Goal: Check status: Check status

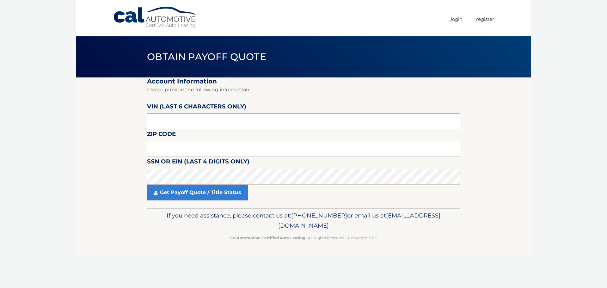
drag, startPoint x: 165, startPoint y: 123, endPoint x: 124, endPoint y: 121, distance: 41.8
click at [124, 121] on section "Account Information Please provide the following information. [PERSON_NAME] (la…" at bounding box center [303, 142] width 455 height 130
type input "5*****"
type input "952238"
click at [151, 148] on input "text" at bounding box center [303, 149] width 313 height 16
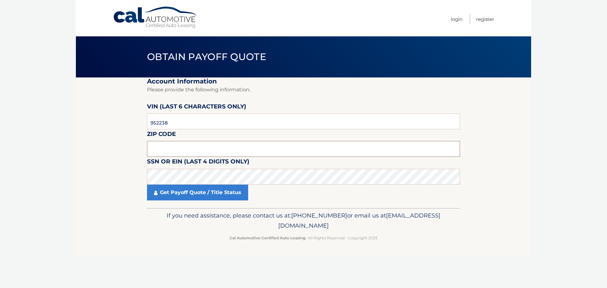
click at [158, 151] on input "text" at bounding box center [303, 149] width 313 height 16
type input "11434"
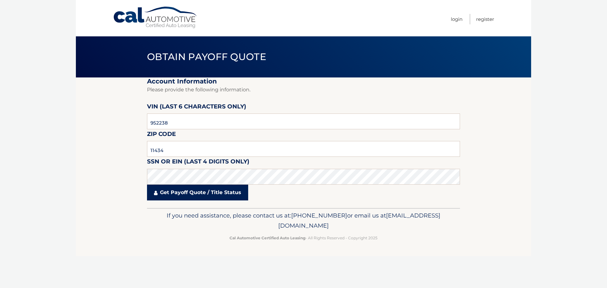
click at [179, 195] on link "Get Payoff Quote / Title Status" at bounding box center [197, 193] width 101 height 16
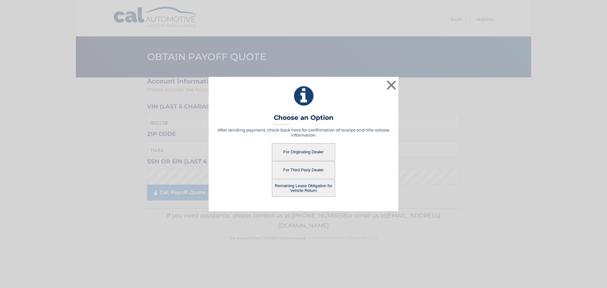
click at [305, 153] on button "For Originating Dealer" at bounding box center [303, 151] width 63 height 17
click at [304, 150] on button "For Originating Dealer" at bounding box center [303, 151] width 63 height 17
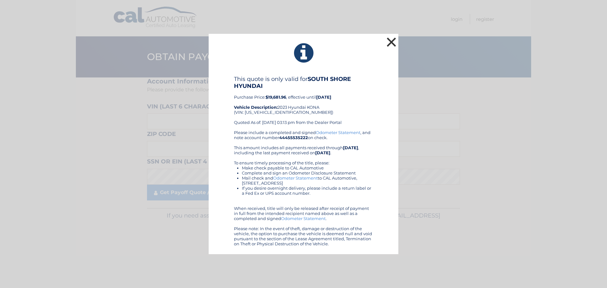
click at [392, 40] on button "×" at bounding box center [391, 42] width 13 height 13
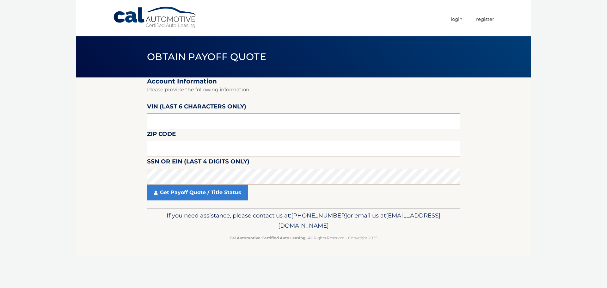
drag, startPoint x: 165, startPoint y: 120, endPoint x: 93, endPoint y: 112, distance: 72.5
click at [94, 112] on section "Account Information Please provide the following information. [PERSON_NAME] (la…" at bounding box center [303, 142] width 455 height 130
drag, startPoint x: 162, startPoint y: 120, endPoint x: 147, endPoint y: 122, distance: 16.0
click at [147, 122] on section "Account Information Please provide the following information. [PERSON_NAME] (la…" at bounding box center [303, 142] width 455 height 130
type input "952238"
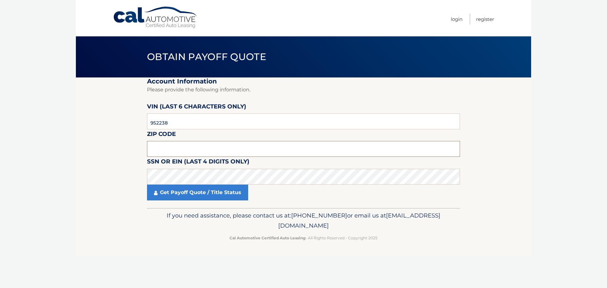
click at [173, 150] on input "text" at bounding box center [303, 149] width 313 height 16
click at [157, 152] on input "text" at bounding box center [303, 149] width 313 height 16
type input "11434"
click button "For Originating Dealer" at bounding box center [0, 0] width 0 height 0
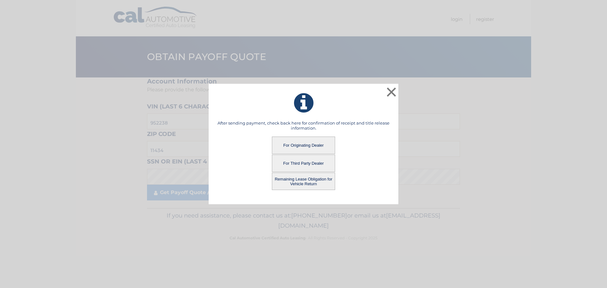
click at [303, 180] on button "Remaining Lease Obligation for Vehicle Return" at bounding box center [303, 181] width 63 height 17
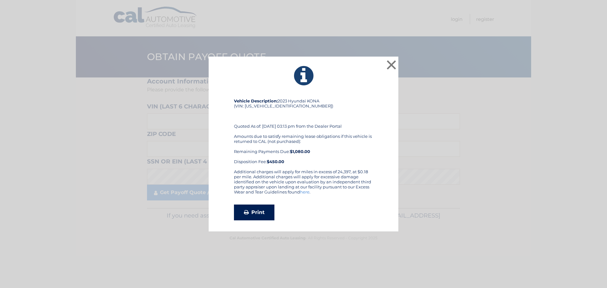
click at [264, 209] on link "Print" at bounding box center [254, 212] width 40 height 16
